Goal: Information Seeking & Learning: Learn about a topic

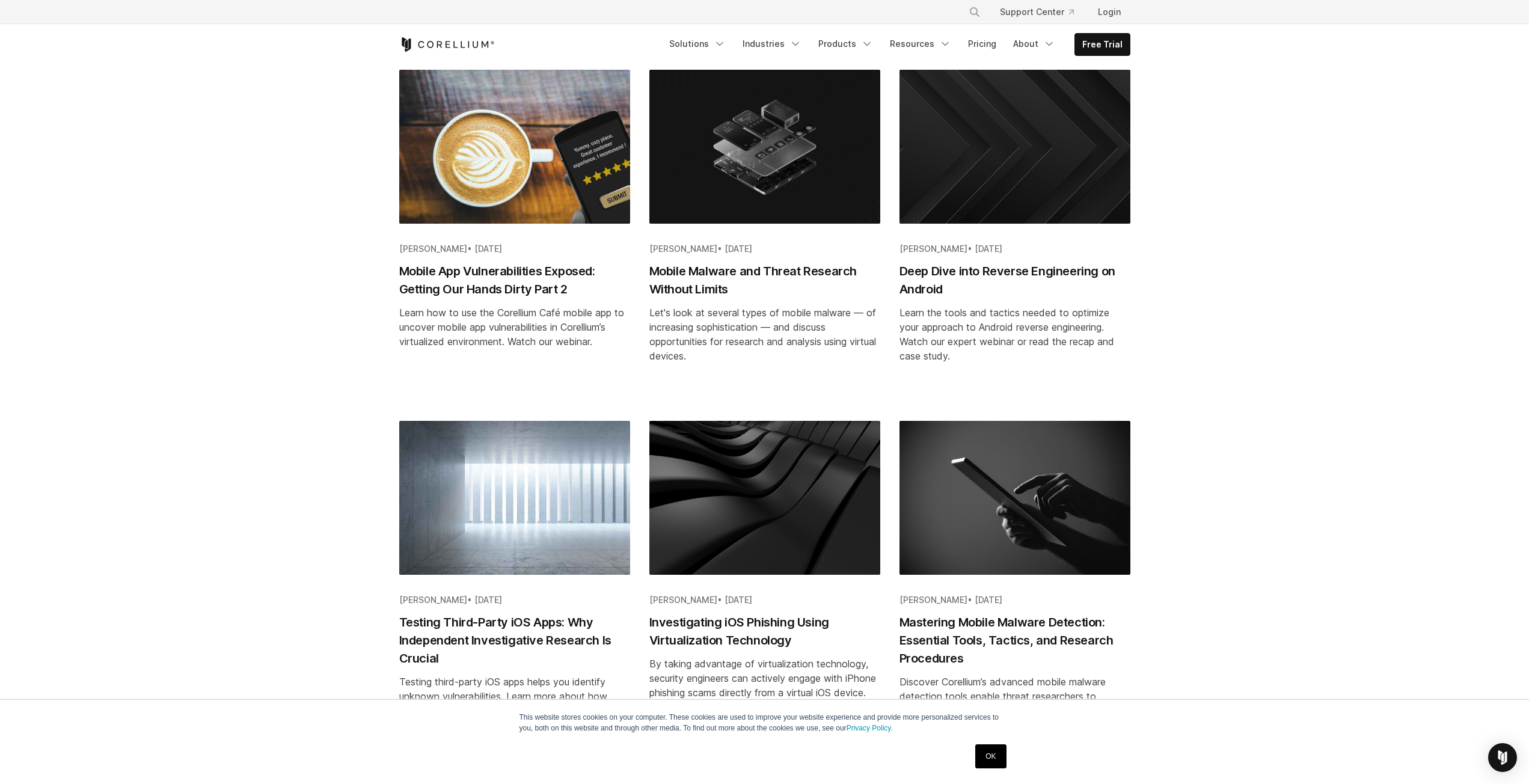
scroll to position [984, 0]
drag, startPoint x: 244, startPoint y: 346, endPoint x: 230, endPoint y: 342, distance: 14.6
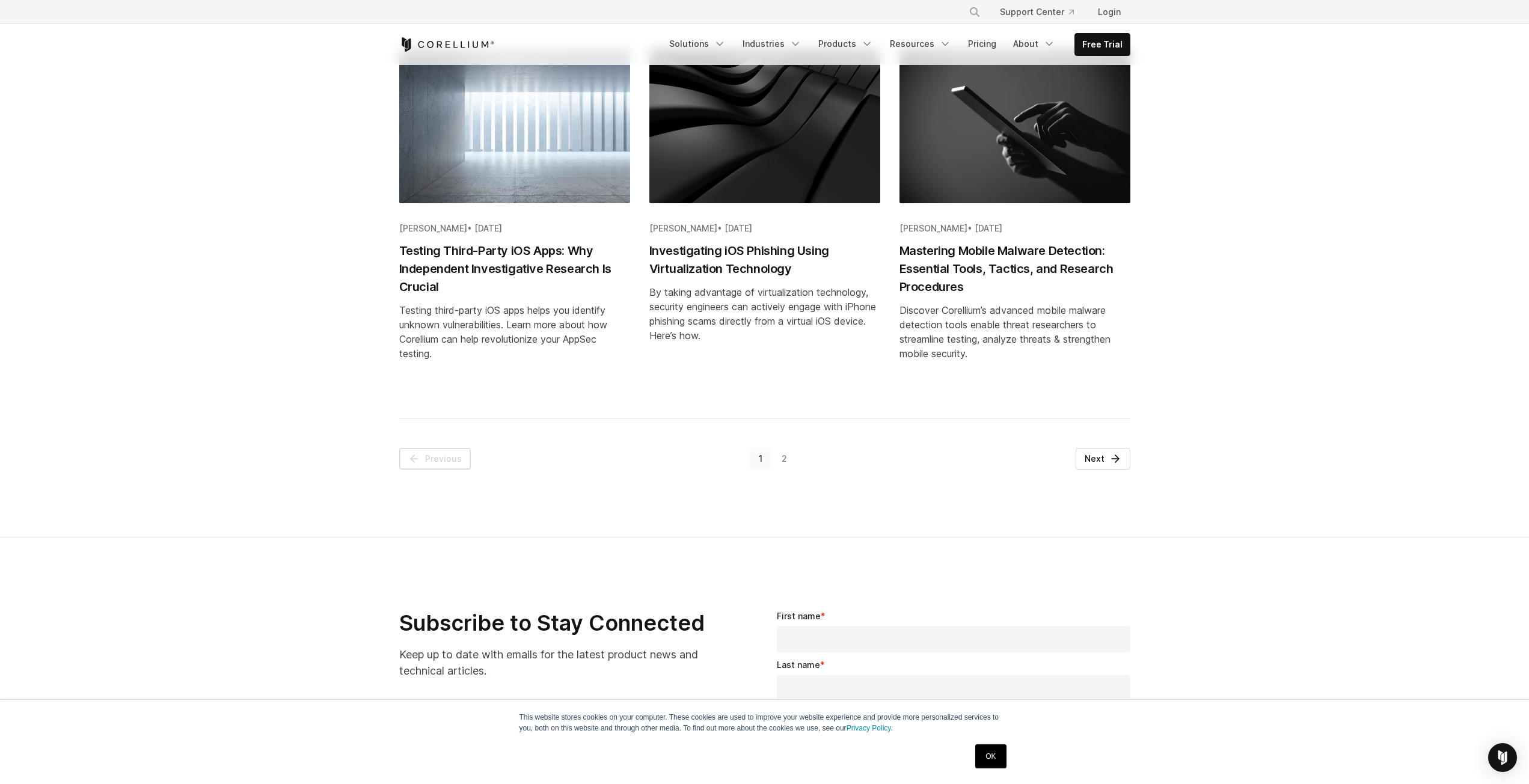
drag, startPoint x: 325, startPoint y: 366, endPoint x: 776, endPoint y: 412, distance: 453.3
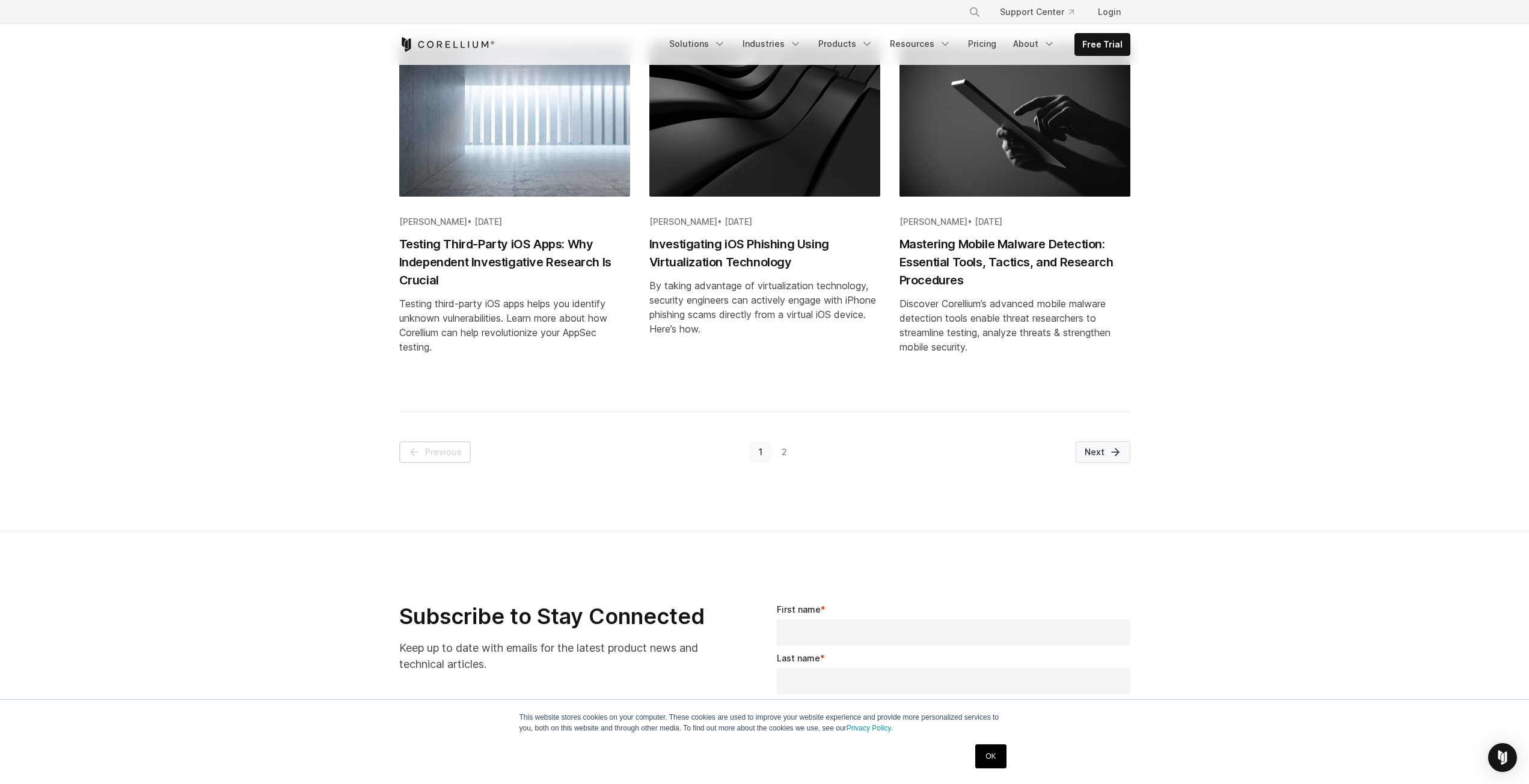
click at [1100, 454] on link "Next" at bounding box center [1103, 452] width 55 height 22
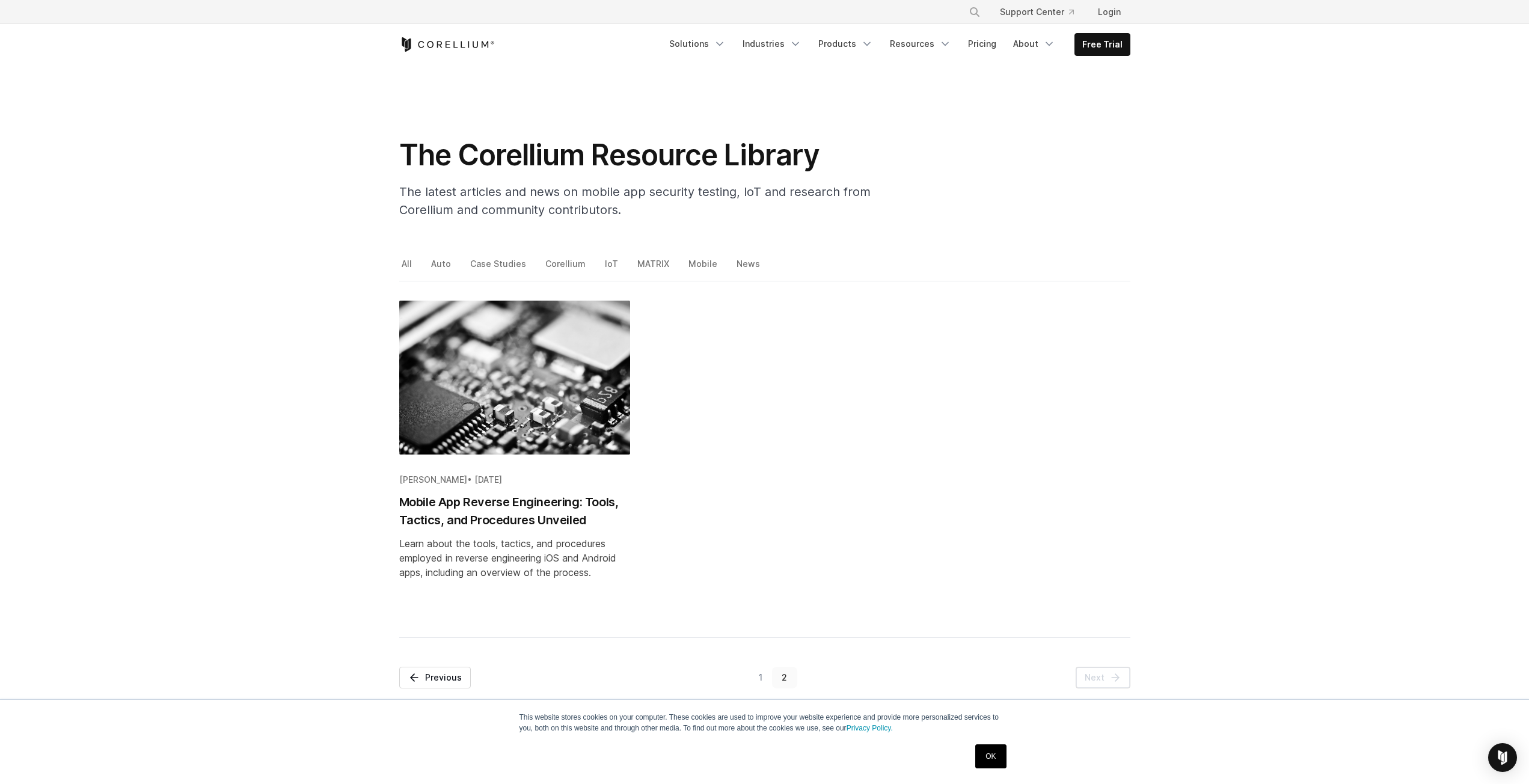
drag, startPoint x: 237, startPoint y: 353, endPoint x: 221, endPoint y: 278, distance: 76.7
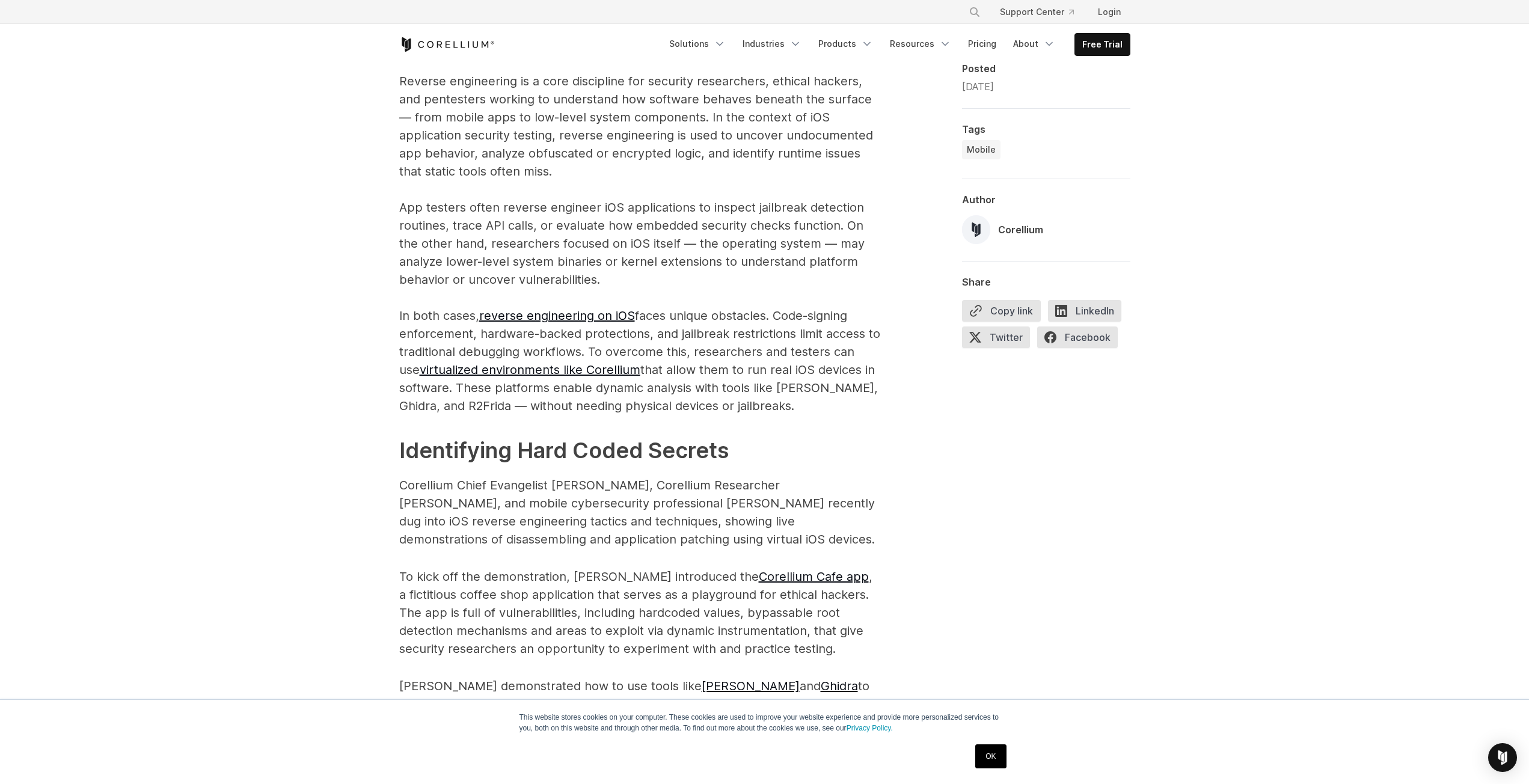
scroll to position [716, 0]
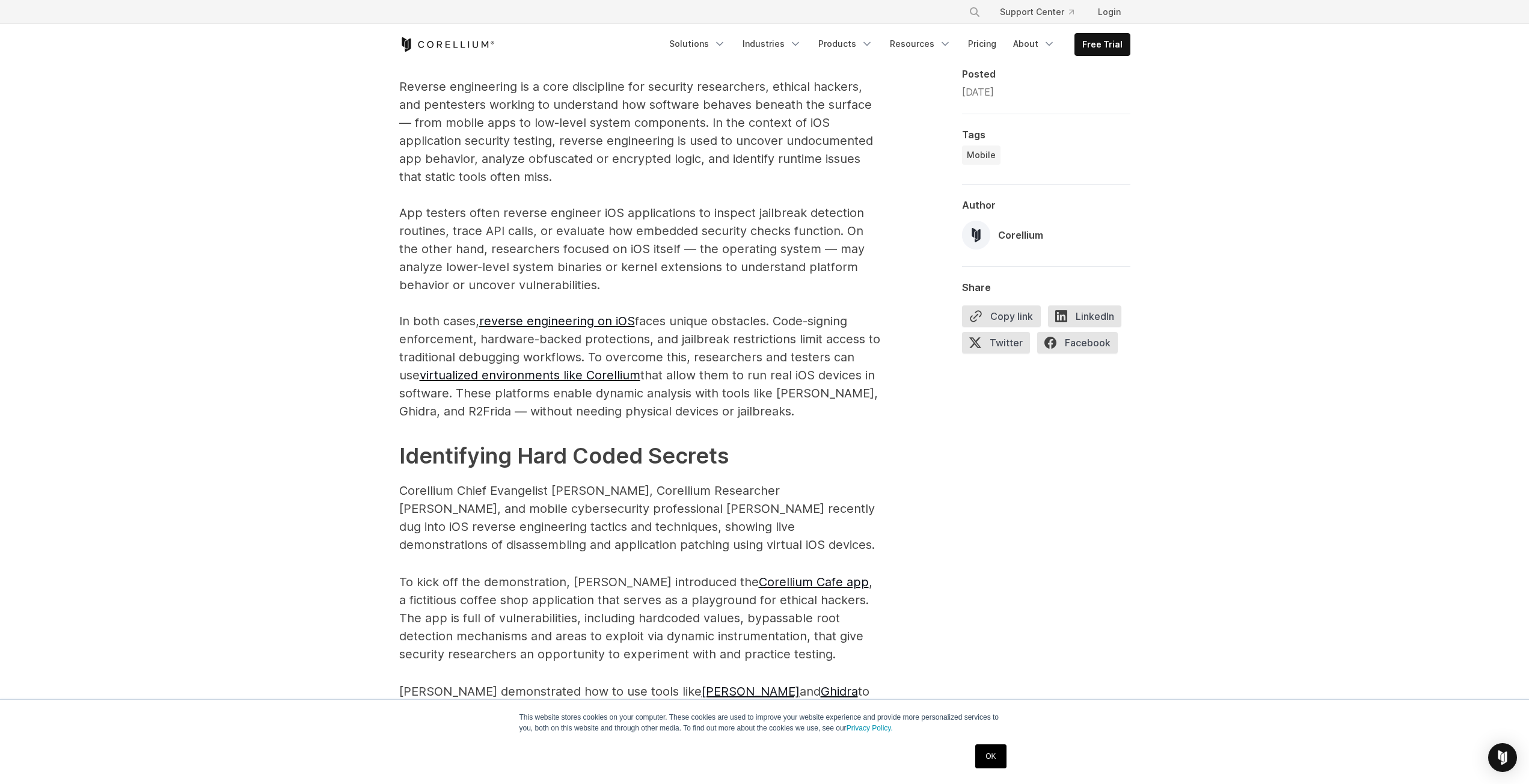
drag, startPoint x: 289, startPoint y: 476, endPoint x: 257, endPoint y: 329, distance: 150.4
